Goal: Check status: Check status

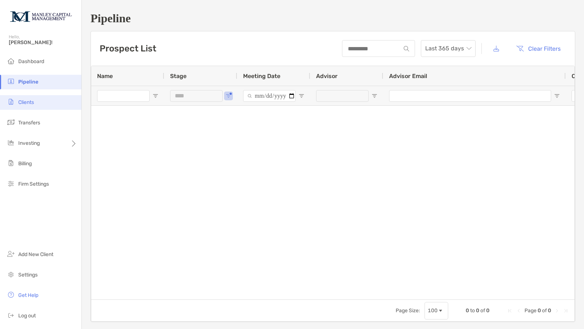
click at [30, 104] on span "Clients" at bounding box center [26, 102] width 16 height 6
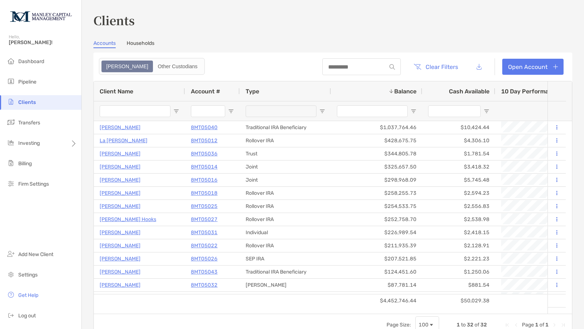
click at [153, 112] on input "Client Name Filter Input" at bounding box center [135, 112] width 71 height 12
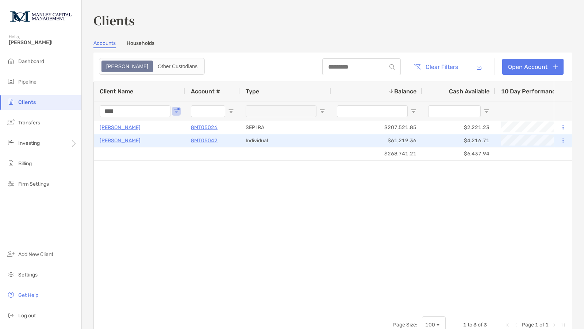
type input "****"
click at [127, 139] on p "[PERSON_NAME]" at bounding box center [120, 140] width 41 height 9
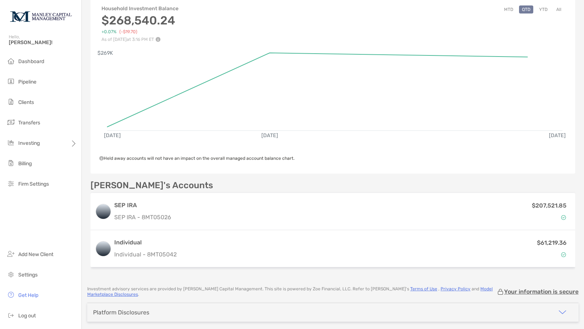
scroll to position [88, 0]
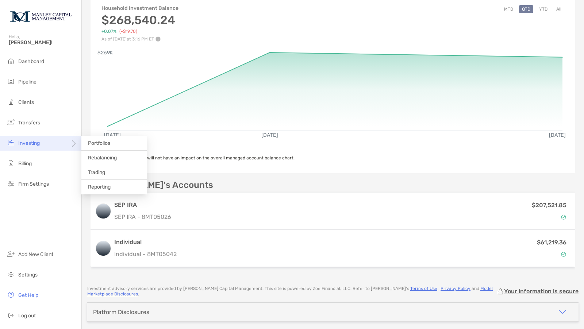
click at [27, 138] on div "Investing" at bounding box center [40, 143] width 81 height 15
click at [98, 176] on li "Trading" at bounding box center [113, 172] width 65 height 15
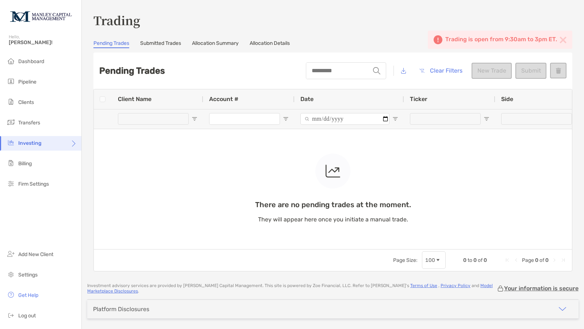
click at [560, 43] on img at bounding box center [563, 40] width 7 height 7
click at [229, 114] on div "There are no pending trades at the moment. They will appear here once you initi…" at bounding box center [333, 169] width 478 height 160
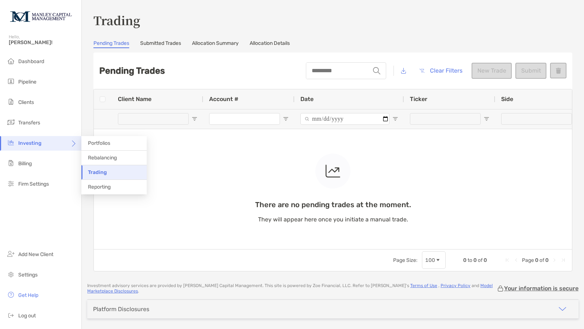
click at [30, 143] on span "Investing" at bounding box center [29, 143] width 23 height 6
click at [215, 190] on div "There are no pending trades at the moment. They will appear here once you initi…" at bounding box center [333, 169] width 478 height 160
click at [161, 49] on div "Trading Pending Trades Submitted Trades Allocation Summary Allocation Details P…" at bounding box center [332, 142] width 479 height 260
click at [161, 44] on link "Submitted Trades" at bounding box center [160, 44] width 41 height 8
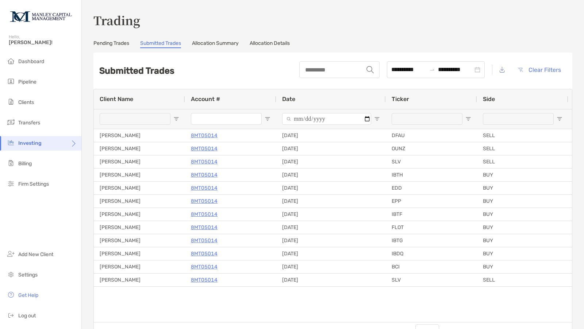
click at [212, 45] on link "Allocation Summary" at bounding box center [215, 44] width 47 height 8
